Goal: Complete application form

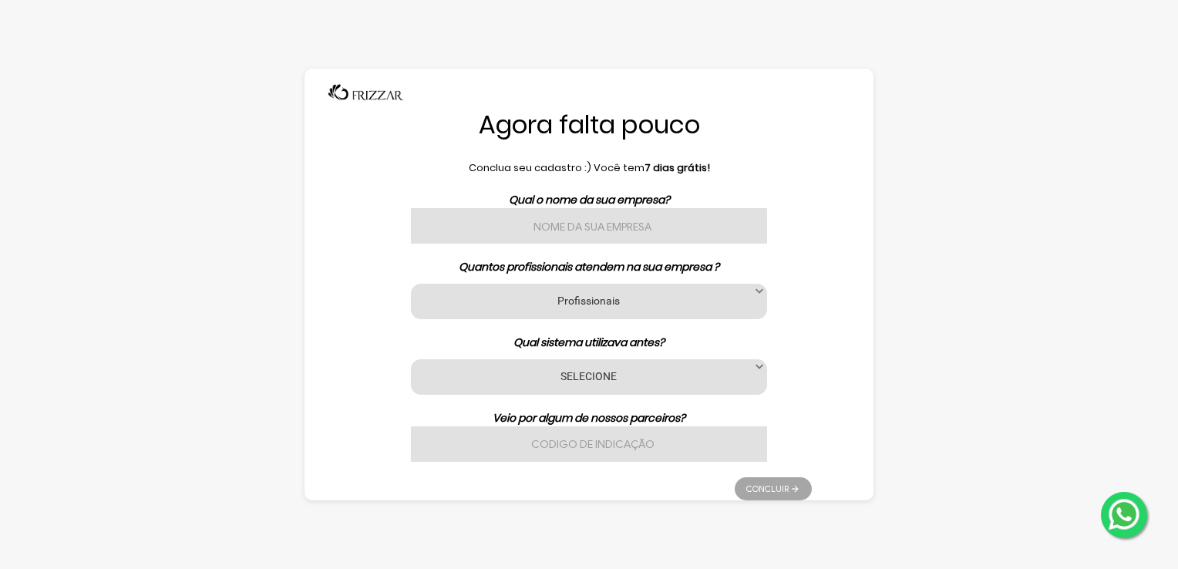
click at [705, 221] on input "text" at bounding box center [589, 225] width 356 height 35
type input "HUELITON [PERSON_NAME] HAIR DESIGN"
click at [684, 297] on label "Profissionais" at bounding box center [589, 300] width 318 height 15
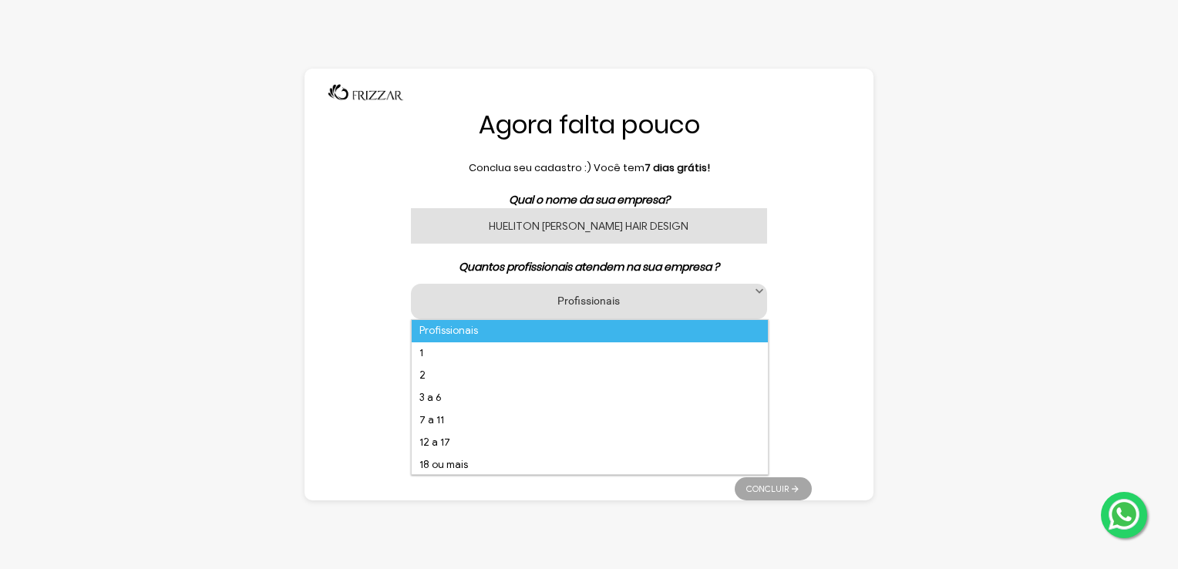
scroll to position [9, 66]
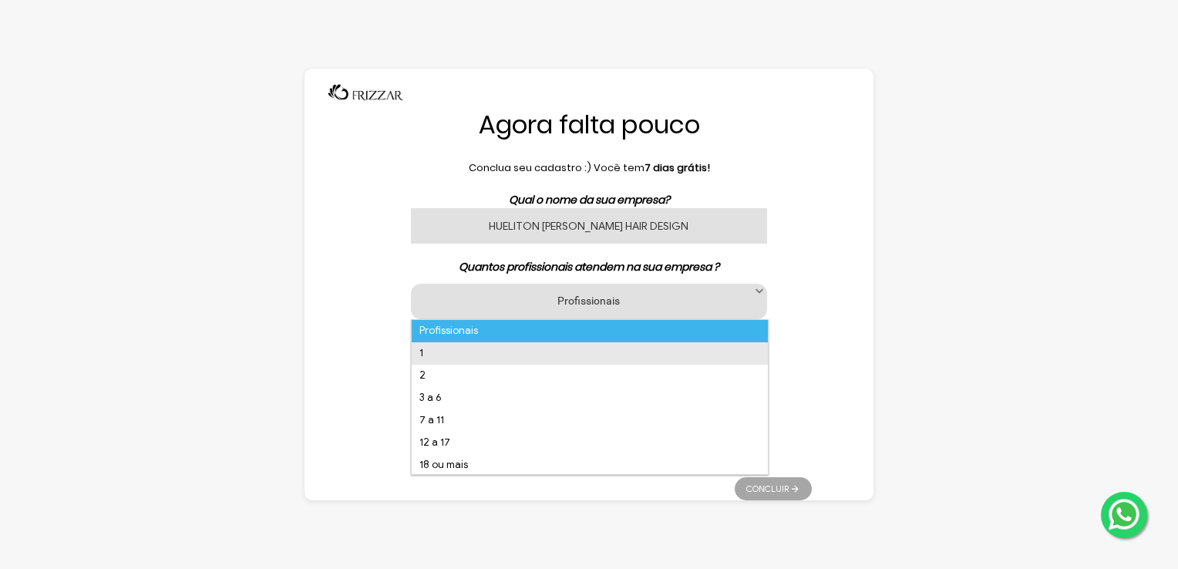
click at [611, 350] on li "1" at bounding box center [590, 353] width 356 height 22
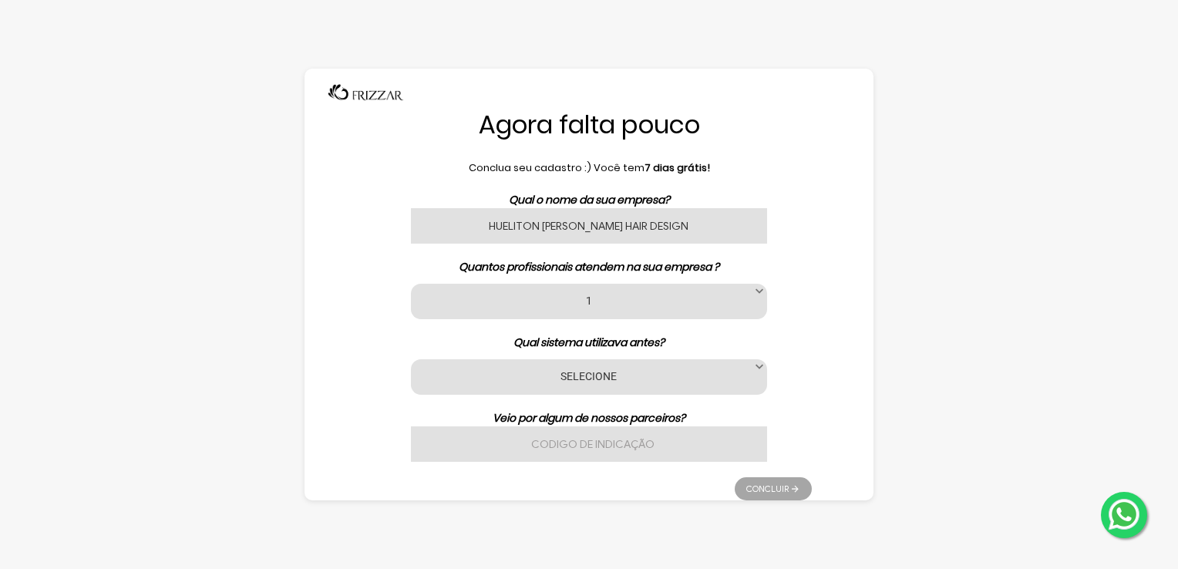
click at [731, 367] on div "SELECIONE Nenhum App [PERSON_NAME] Avec Beauty Date [PERSON_NAME] Code [PERSON_…" at bounding box center [589, 376] width 356 height 35
click at [713, 385] on div "SELECIONE Nenhum App [PERSON_NAME] Avec Beauty Date [PERSON_NAME] Code [PERSON_…" at bounding box center [589, 376] width 356 height 35
click at [571, 378] on label "SELECIONE" at bounding box center [589, 376] width 318 height 15
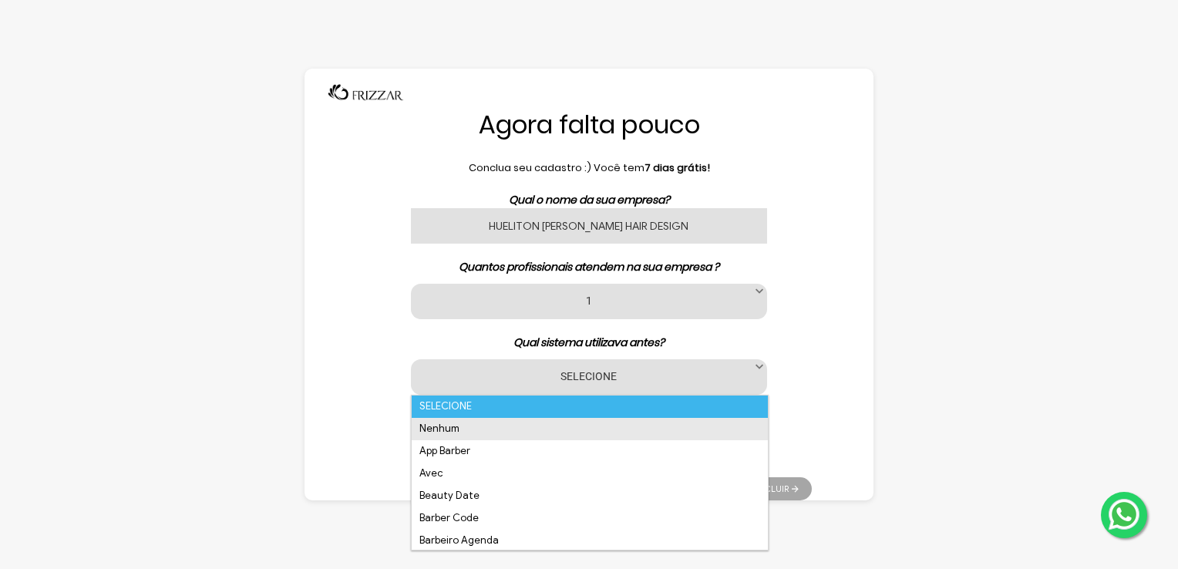
click at [514, 427] on li "Nenhum" at bounding box center [590, 429] width 356 height 22
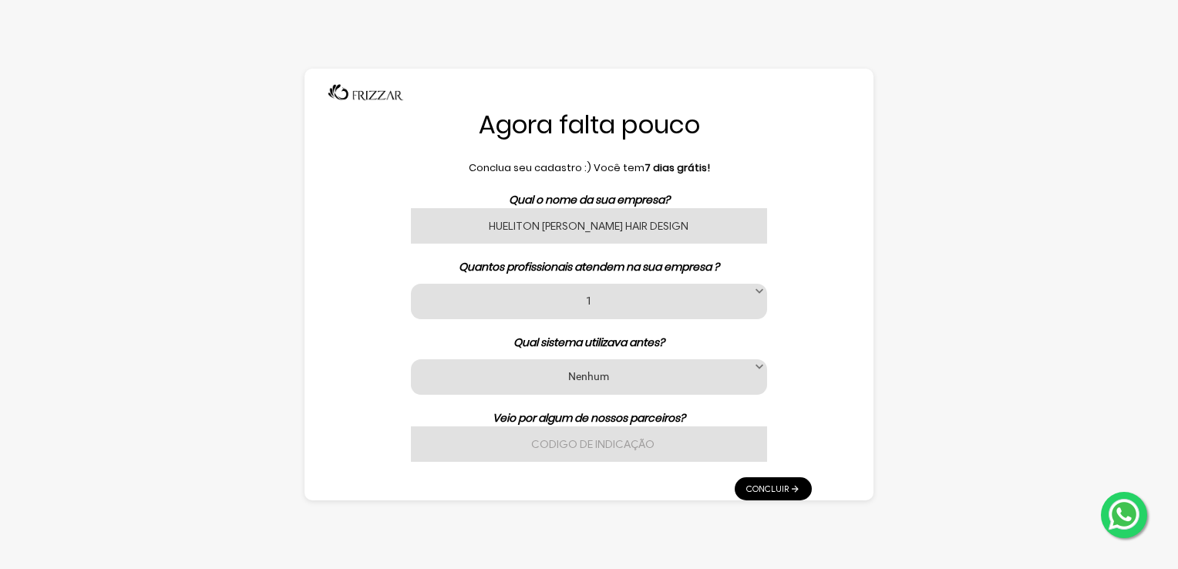
click at [559, 386] on div "SELECIONE Nenhum App [PERSON_NAME] Avec Beauty Date [PERSON_NAME] Code [PERSON_…" at bounding box center [589, 376] width 356 height 35
click at [561, 383] on label "Nenhum" at bounding box center [589, 376] width 318 height 15
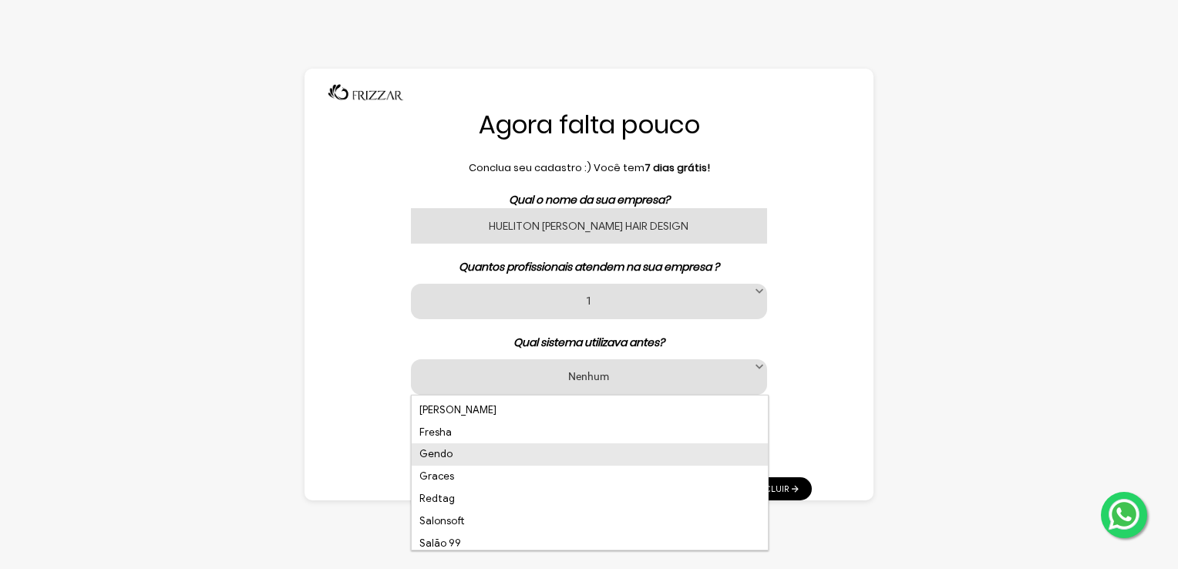
scroll to position [386, 0]
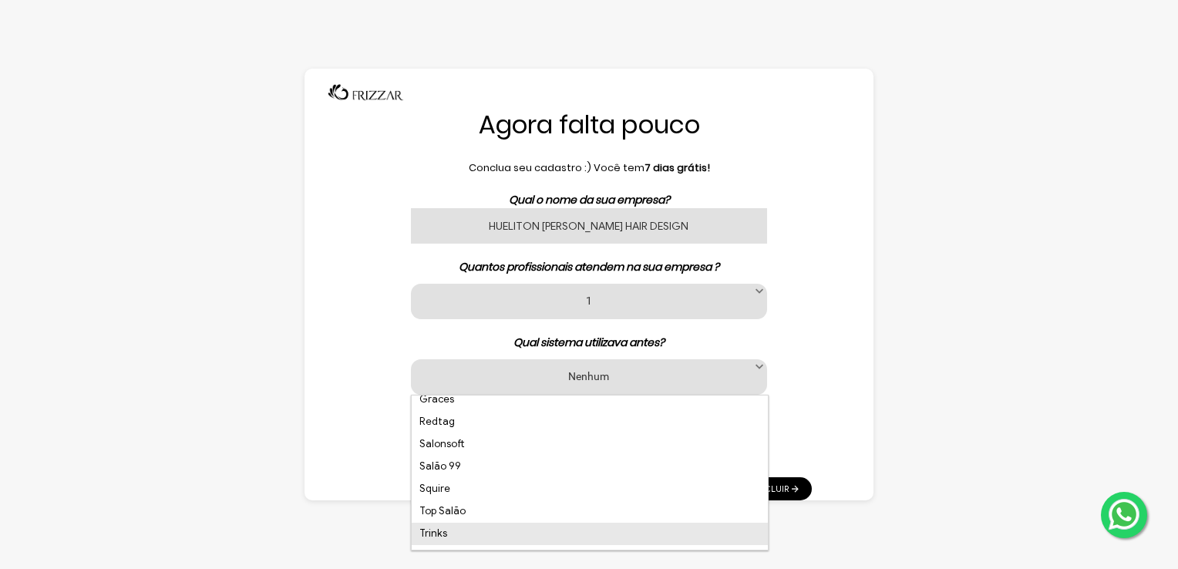
click at [492, 537] on li "Trinks" at bounding box center [590, 534] width 356 height 22
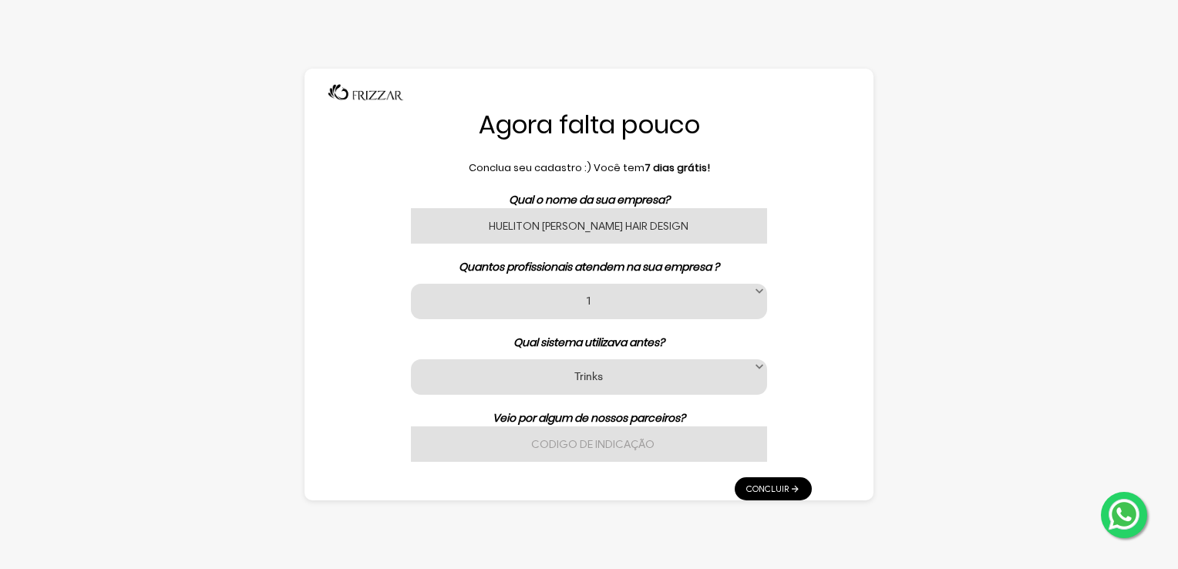
click at [596, 457] on input "text" at bounding box center [589, 443] width 356 height 35
click at [760, 491] on link "Concluir" at bounding box center [773, 488] width 77 height 23
